Goal: Task Accomplishment & Management: Manage account settings

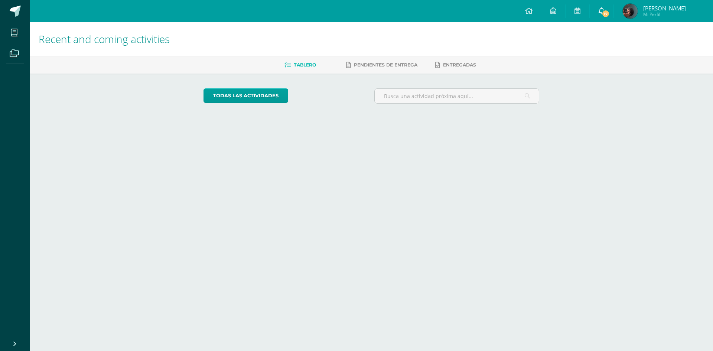
click at [595, 11] on link "17" at bounding box center [602, 11] width 24 height 22
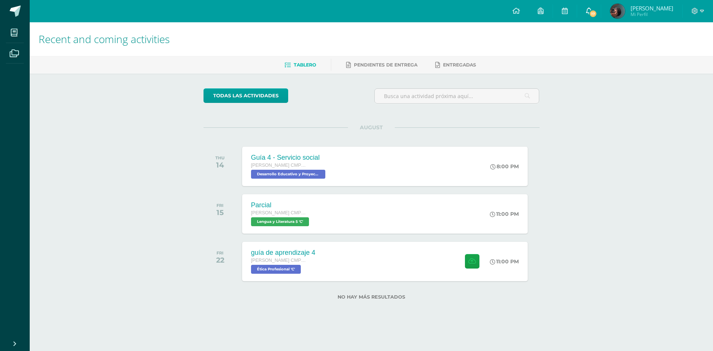
click at [593, 16] on span "17" at bounding box center [593, 14] width 8 height 8
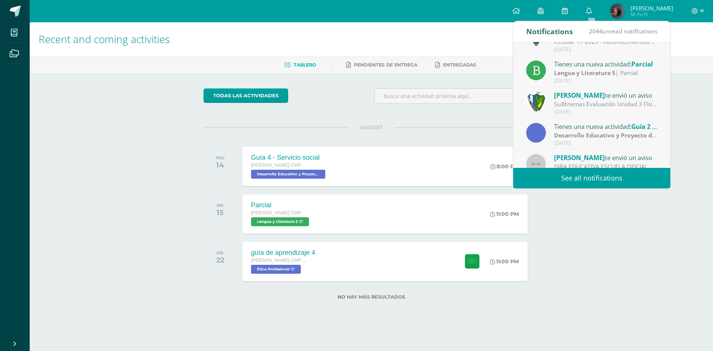
scroll to position [124, 0]
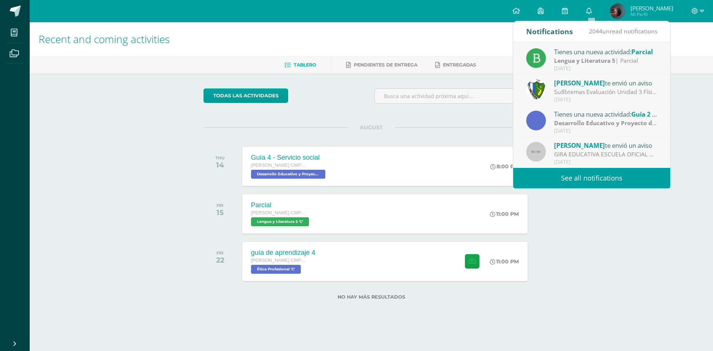
click at [346, 122] on div "todas las Actividades You don’t have any activities Check the rest of the perio…" at bounding box center [372, 199] width 366 height 250
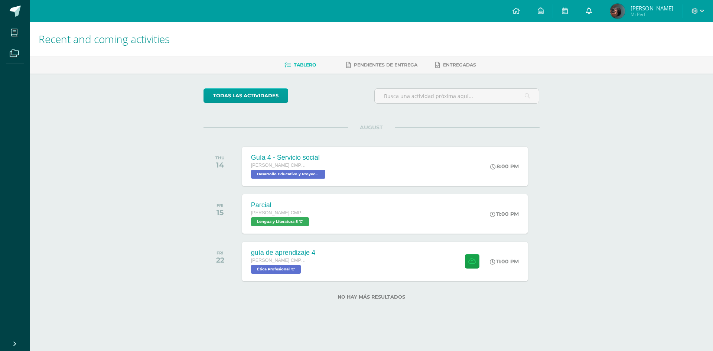
click at [592, 13] on icon at bounding box center [589, 10] width 6 height 7
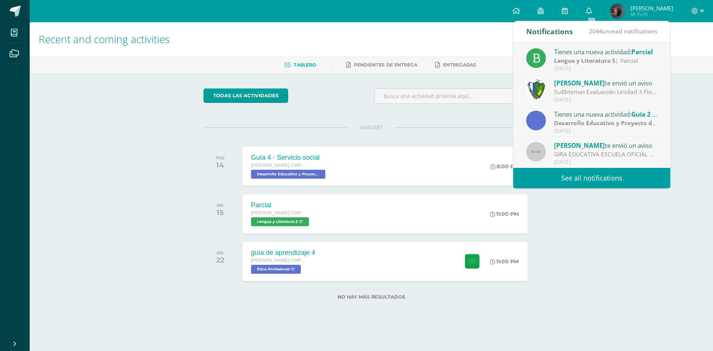
click at [569, 171] on link "See all notifications" at bounding box center [591, 178] width 157 height 20
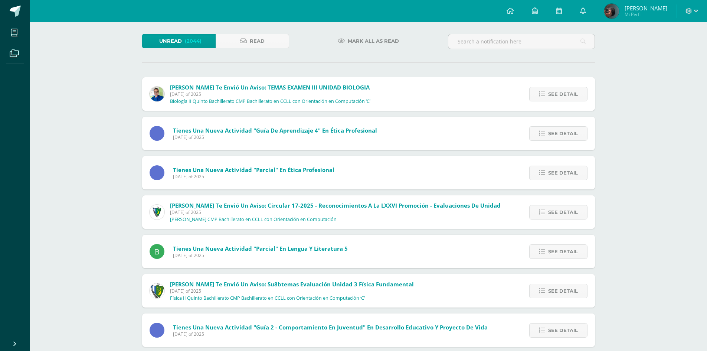
scroll to position [37, 0]
click at [588, 18] on link at bounding box center [584, 11] width 24 height 22
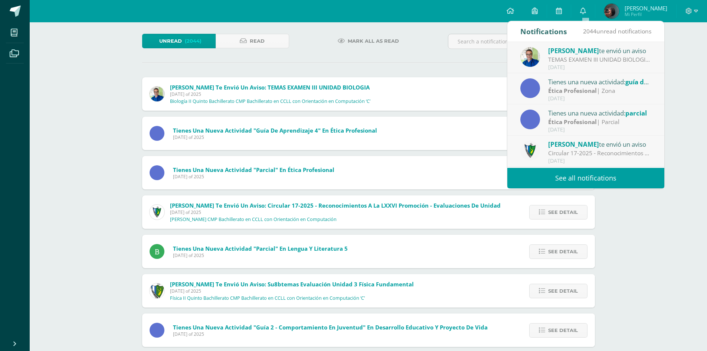
click at [367, 38] on span "Mark all as read" at bounding box center [373, 41] width 51 height 14
